Goal: Transaction & Acquisition: Obtain resource

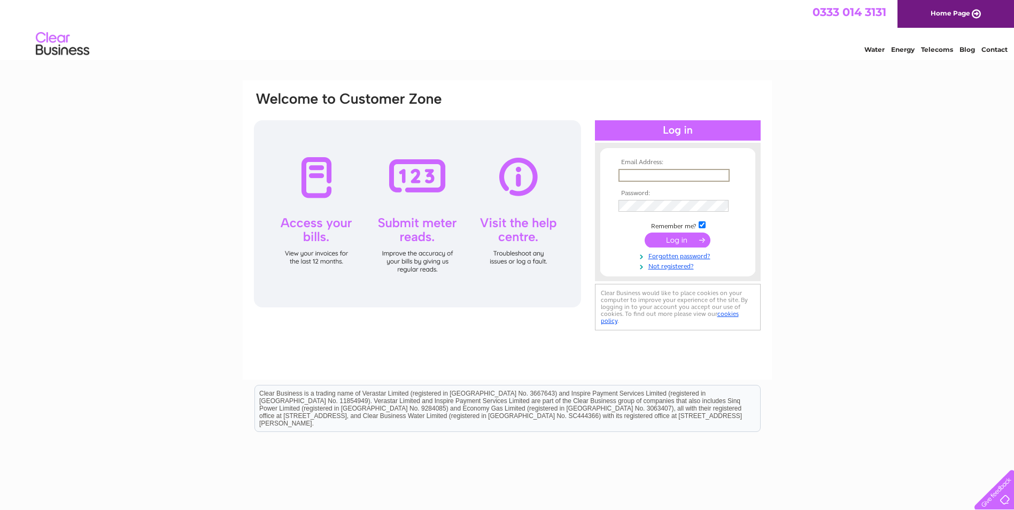
type input "juliet.coates@btconnect.com"
click at [645, 233] on input "submit" at bounding box center [678, 240] width 66 height 15
click at [687, 239] on input "submit" at bounding box center [678, 240] width 66 height 15
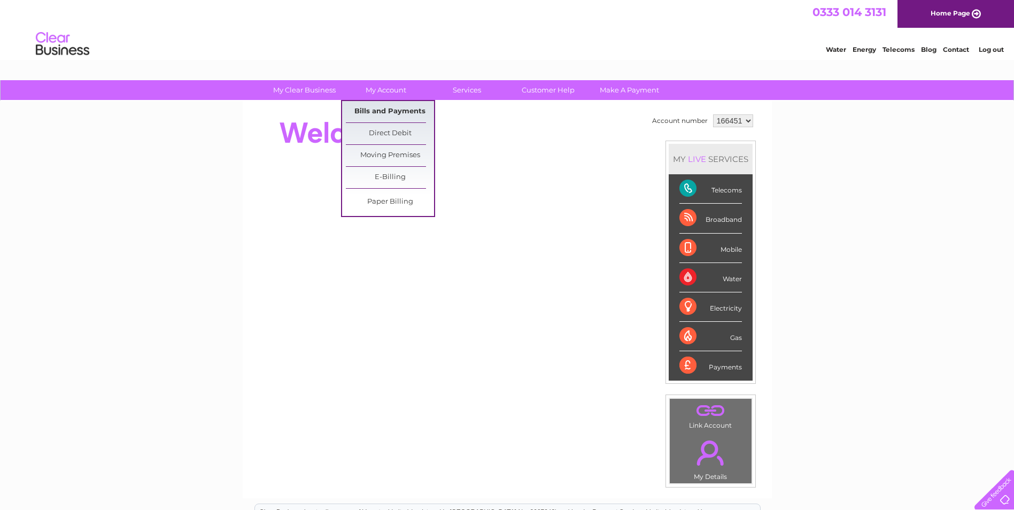
click at [397, 112] on link "Bills and Payments" at bounding box center [390, 111] width 88 height 21
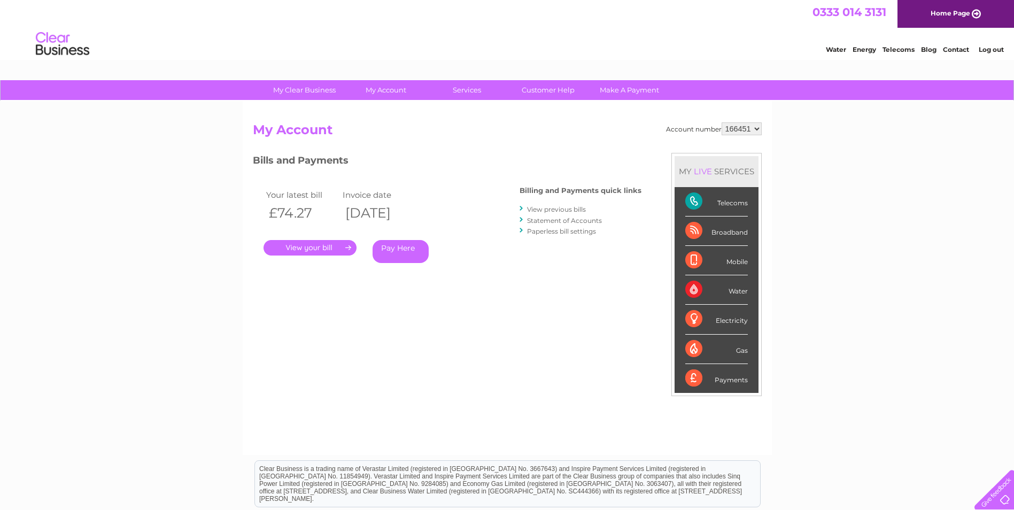
click at [555, 208] on link "View previous bills" at bounding box center [556, 209] width 59 height 8
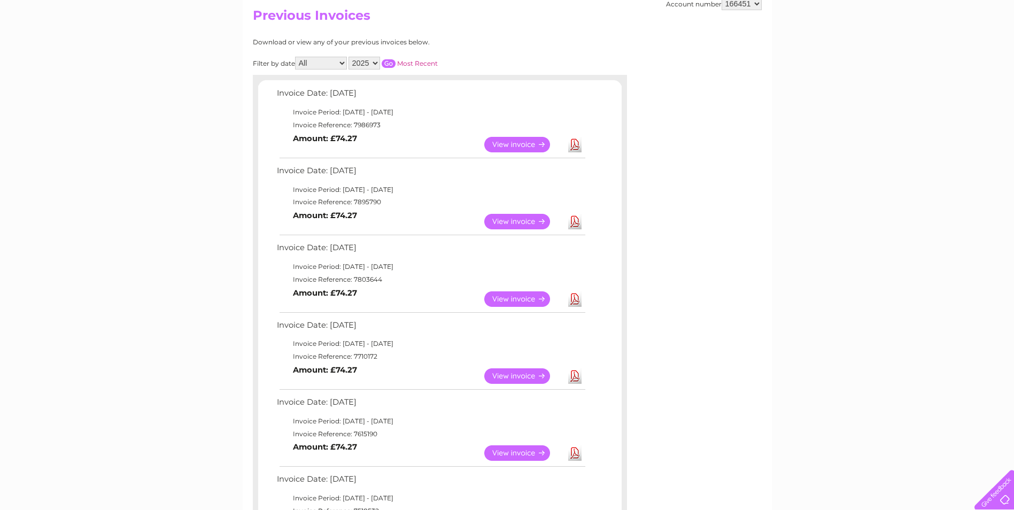
scroll to position [143, 0]
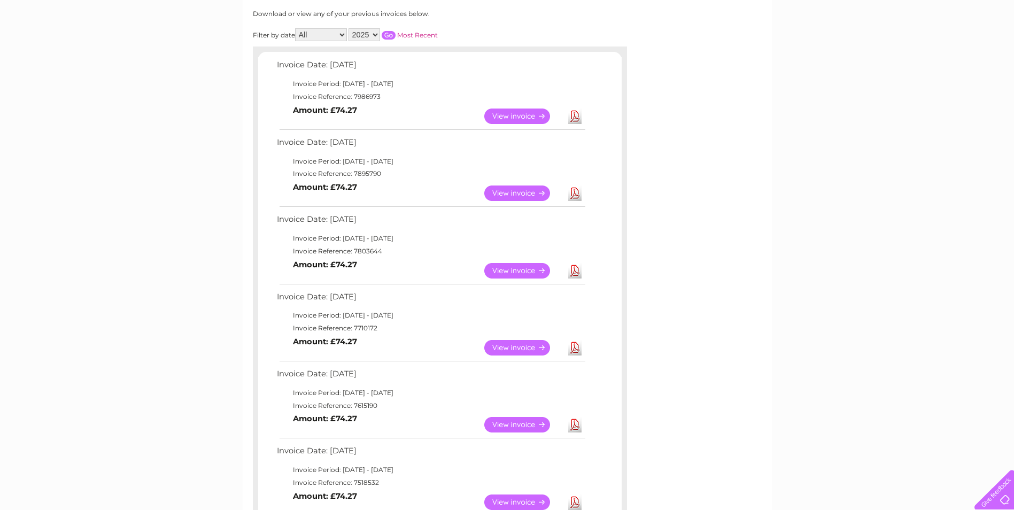
click at [520, 349] on link "View" at bounding box center [523, 348] width 79 height 16
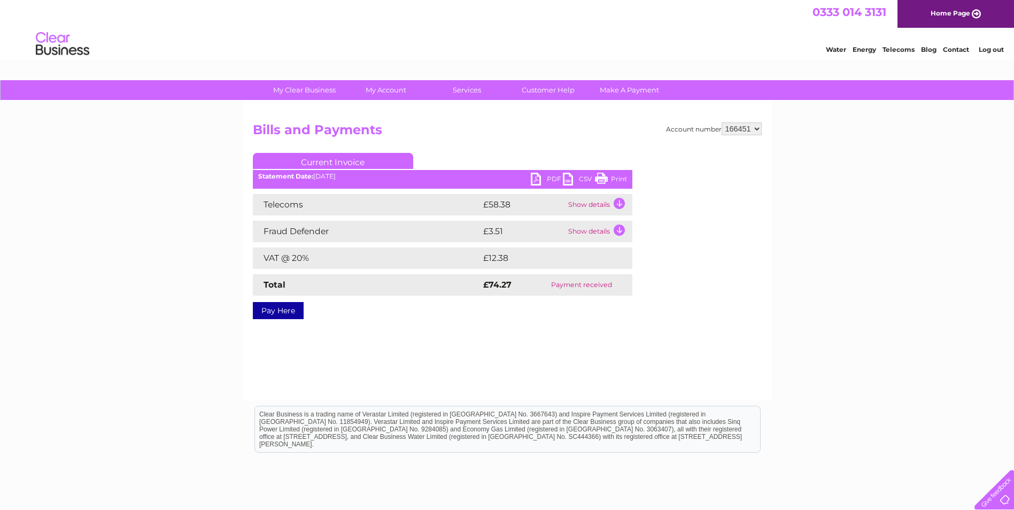
click at [537, 178] on link "PDF" at bounding box center [547, 181] width 32 height 16
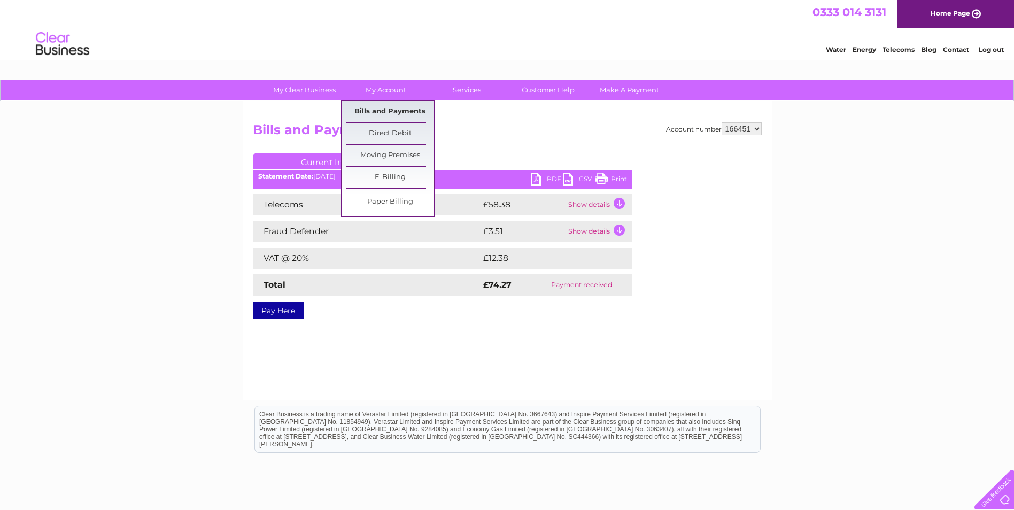
click at [398, 108] on link "Bills and Payments" at bounding box center [390, 111] width 88 height 21
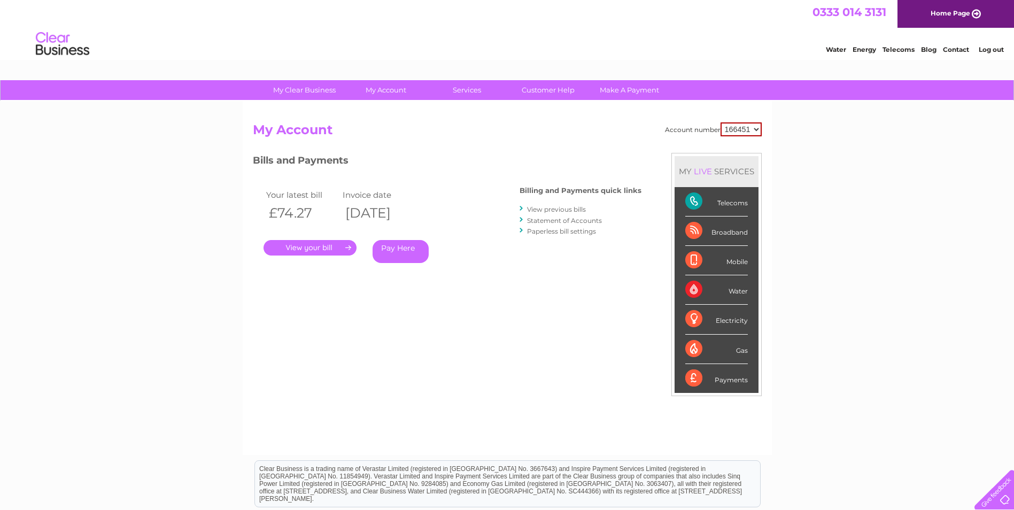
click at [553, 207] on link "View previous bills" at bounding box center [556, 209] width 59 height 8
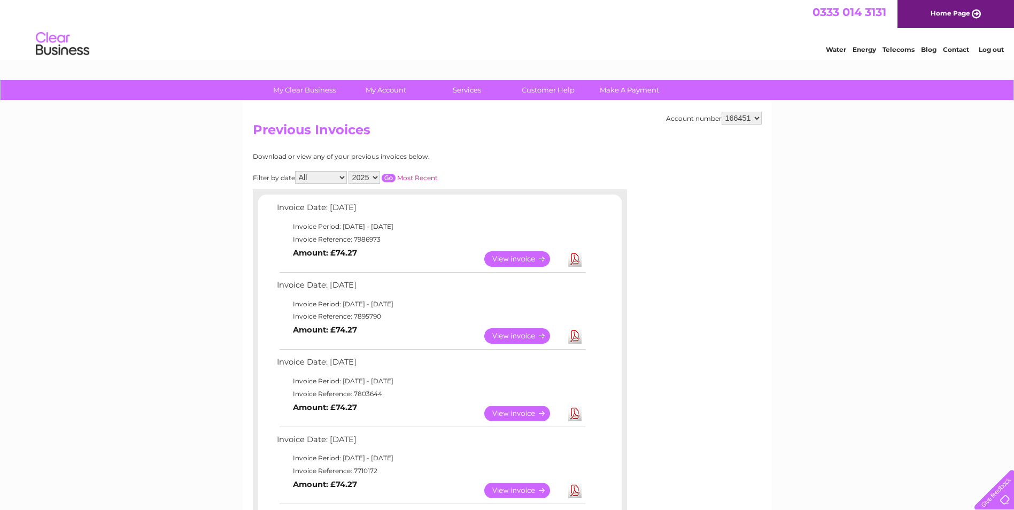
click at [515, 414] on link "View" at bounding box center [523, 414] width 79 height 16
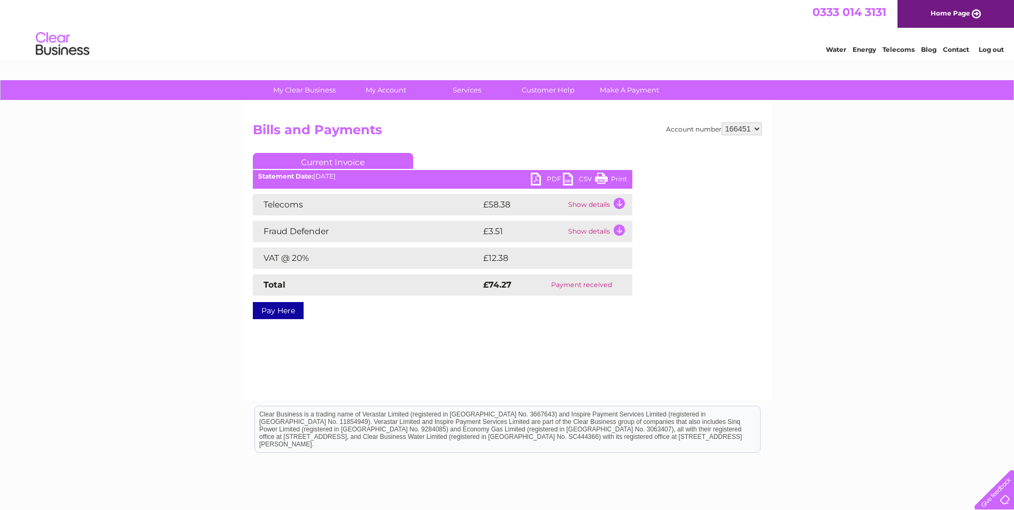
click at [534, 182] on link "PDF" at bounding box center [547, 181] width 32 height 16
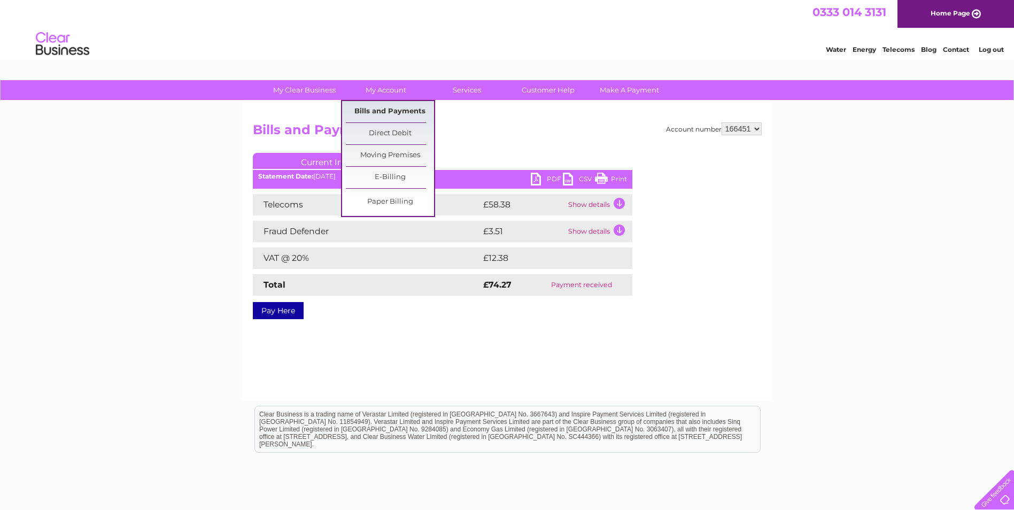
click at [387, 111] on link "Bills and Payments" at bounding box center [390, 111] width 88 height 21
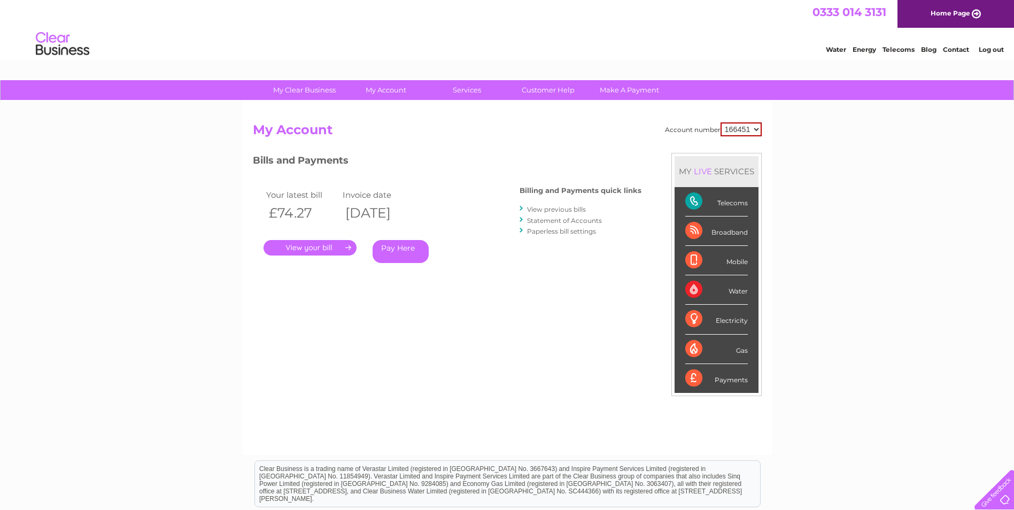
click at [576, 211] on link "View previous bills" at bounding box center [556, 209] width 59 height 8
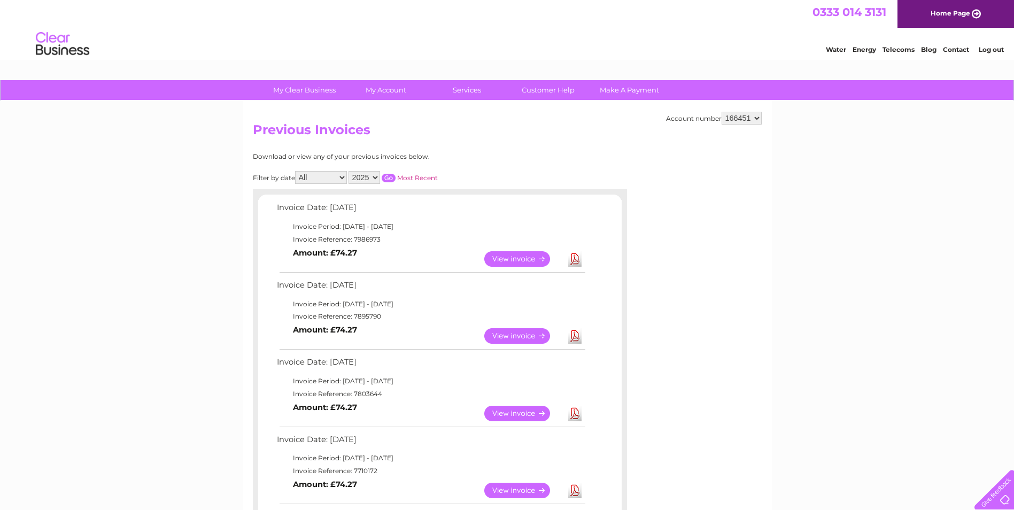
click at [528, 329] on link "View" at bounding box center [523, 336] width 79 height 16
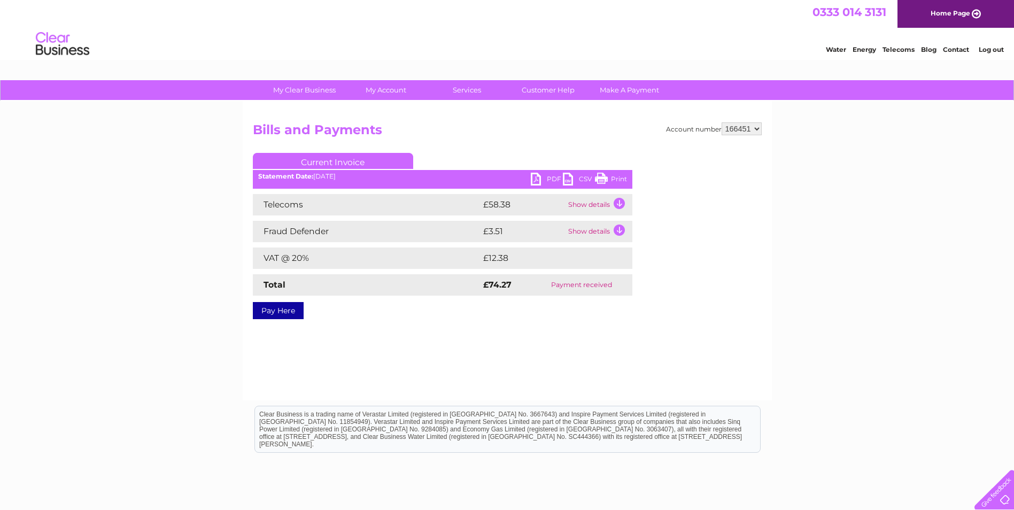
click at [538, 178] on link "PDF" at bounding box center [547, 181] width 32 height 16
